Goal: Information Seeking & Learning: Learn about a topic

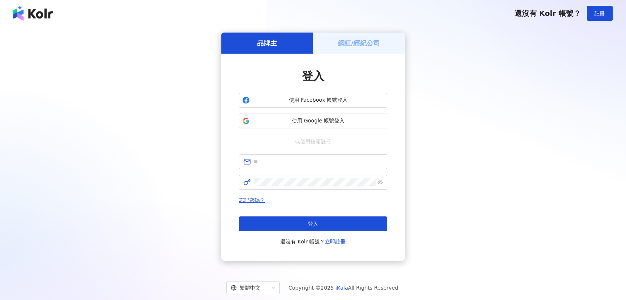
type input "**********"
click at [314, 187] on span at bounding box center [313, 182] width 148 height 15
click at [382, 184] on icon "eye-invisible" at bounding box center [379, 182] width 5 height 5
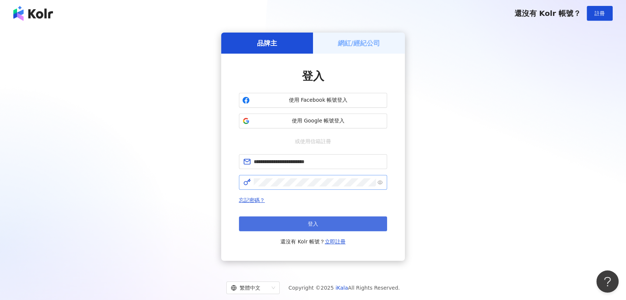
click at [284, 228] on button "登入" at bounding box center [313, 224] width 148 height 15
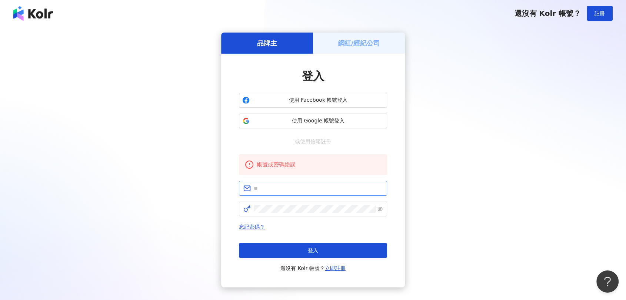
click at [295, 184] on span at bounding box center [313, 188] width 148 height 15
click at [294, 192] on input "text" at bounding box center [318, 188] width 129 height 8
type input "**********"
click at [381, 211] on icon "eye-invisible" at bounding box center [379, 209] width 5 height 5
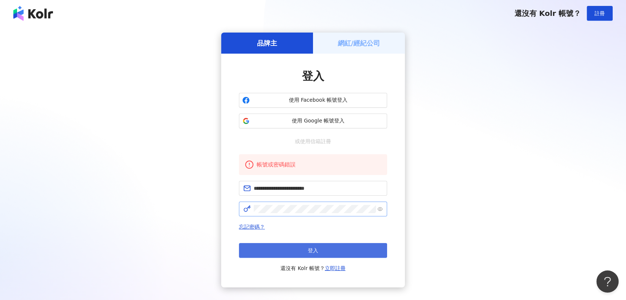
click at [336, 255] on button "登入" at bounding box center [313, 250] width 148 height 15
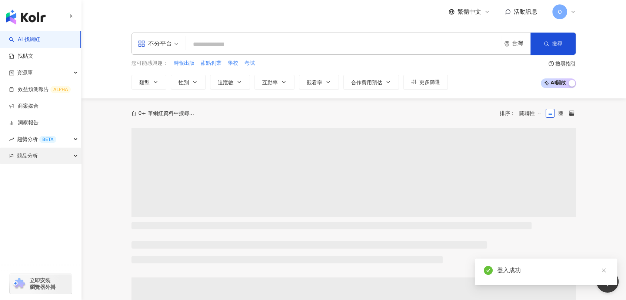
click at [41, 161] on div "競品分析" at bounding box center [40, 156] width 81 height 17
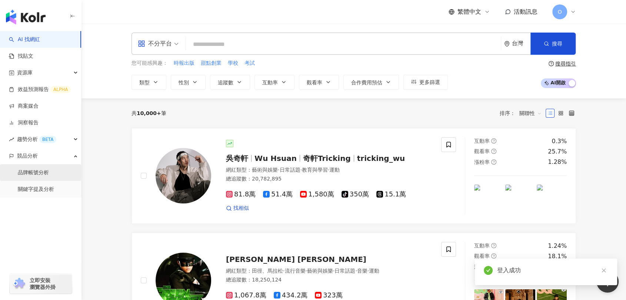
click at [43, 173] on link "品牌帳號分析" at bounding box center [33, 172] width 31 height 7
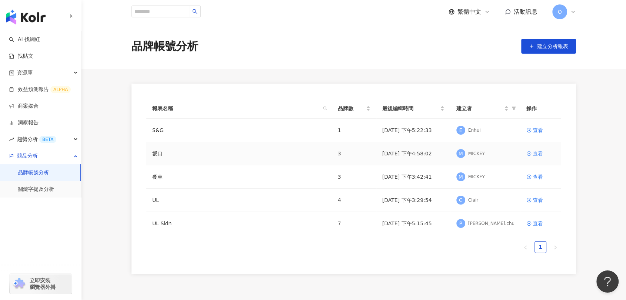
click at [530, 155] on icon at bounding box center [529, 153] width 4 height 4
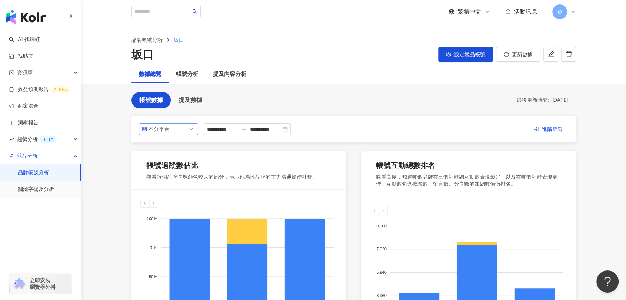
click at [180, 130] on span "不分平台" at bounding box center [168, 129] width 53 height 11
click at [176, 173] on div "Facebook" at bounding box center [168, 171] width 47 height 8
